Goal: Browse casually: Explore the website without a specific task or goal

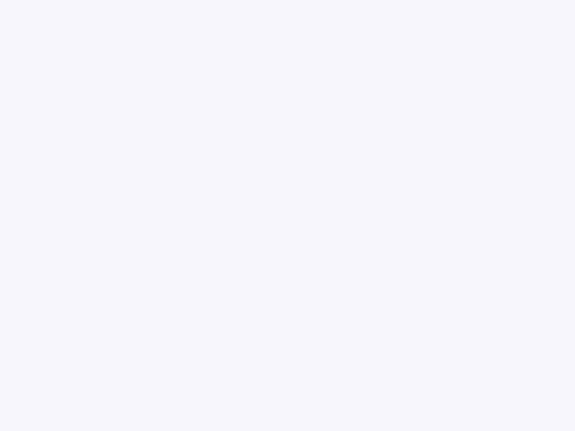
click at [288, 216] on div at bounding box center [287, 215] width 575 height 431
